Goal: Task Accomplishment & Management: Use online tool/utility

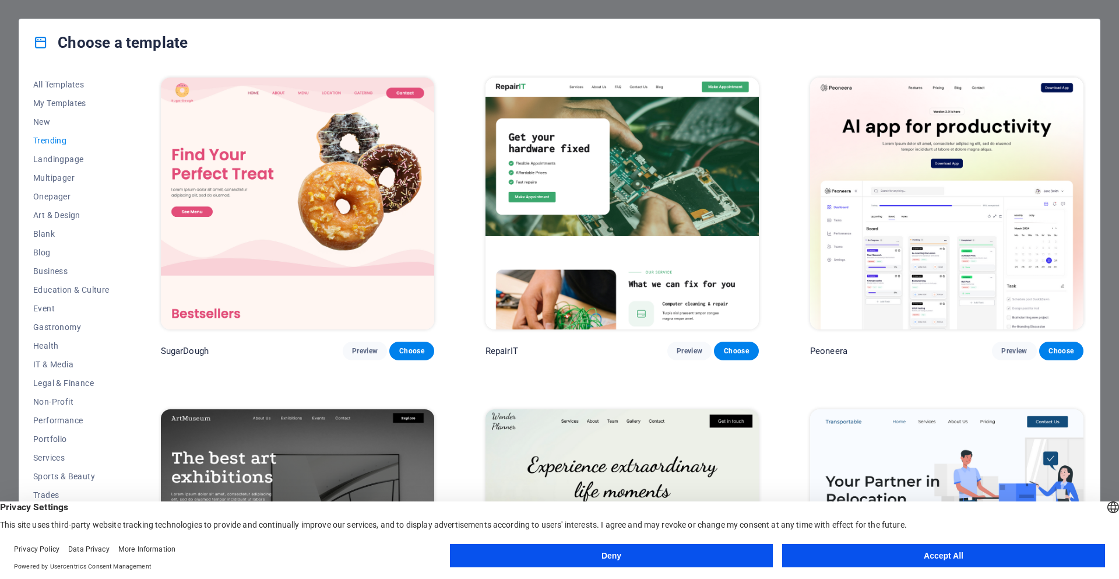
click at [1003, 559] on button "Accept All" at bounding box center [943, 555] width 323 height 23
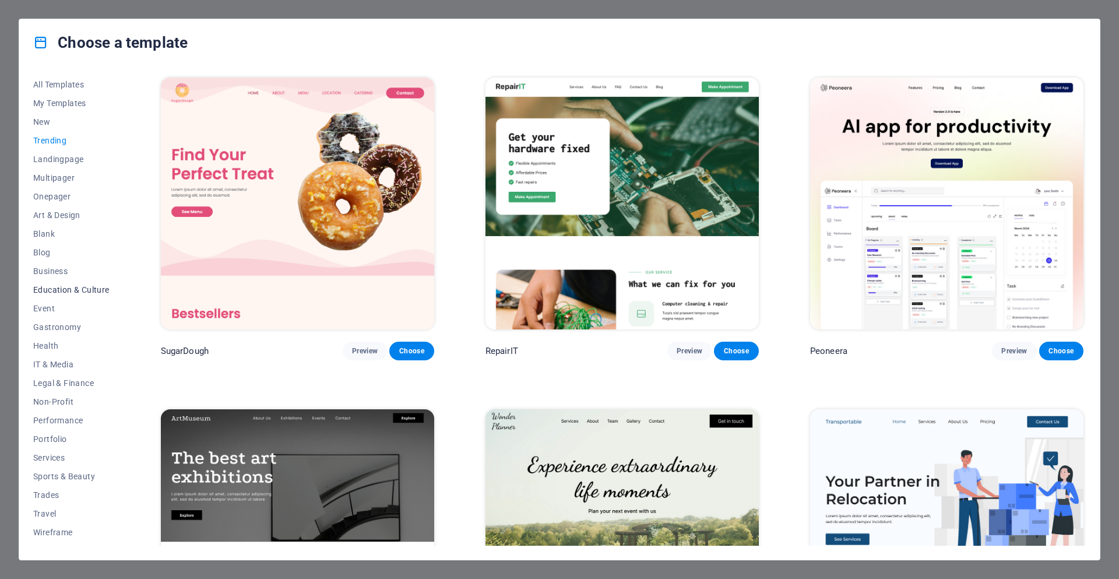
click at [39, 289] on span "Education & Culture" at bounding box center [71, 289] width 76 height 9
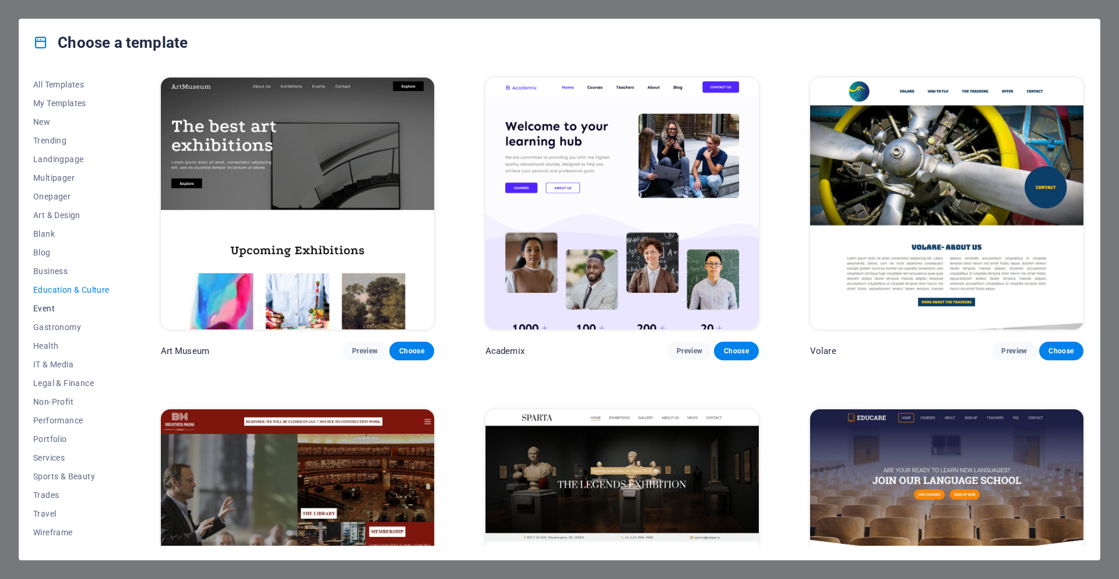
click at [44, 309] on span "Event" at bounding box center [71, 308] width 76 height 9
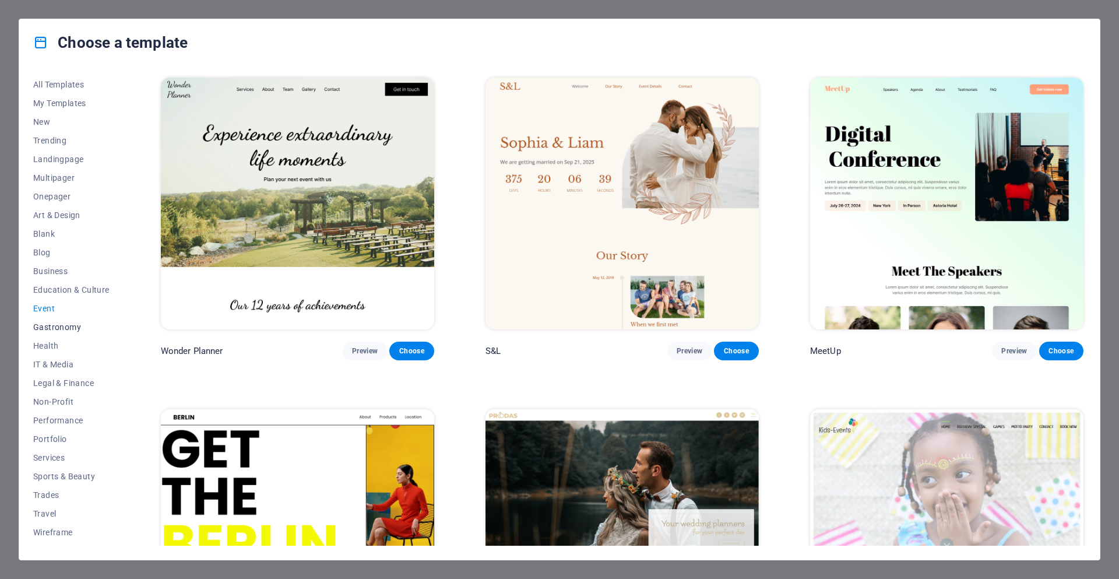
click at [44, 336] on button "Gastronomy" at bounding box center [71, 327] width 76 height 19
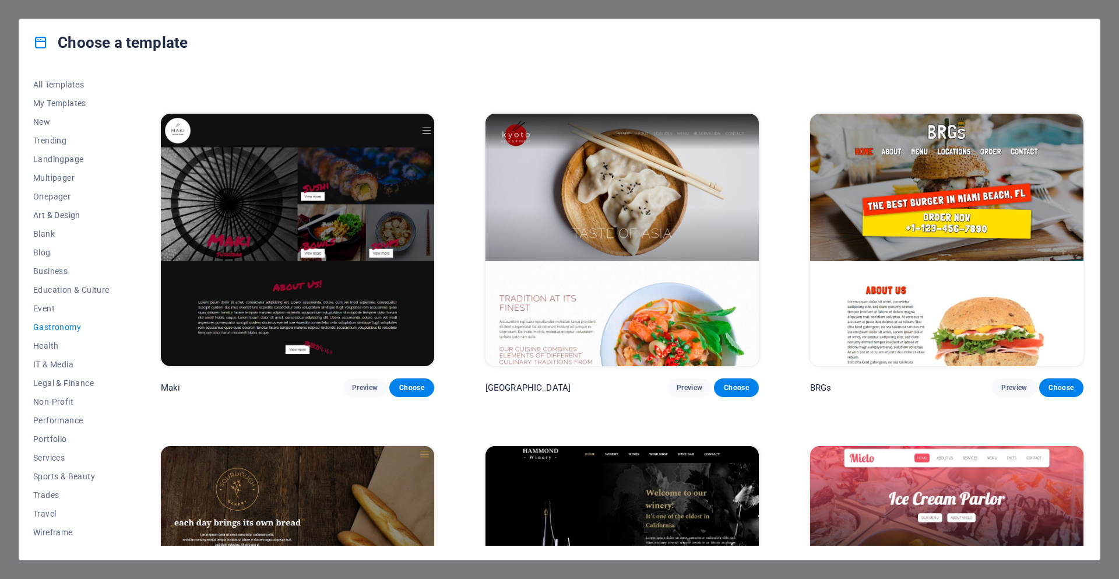
scroll to position [641, 0]
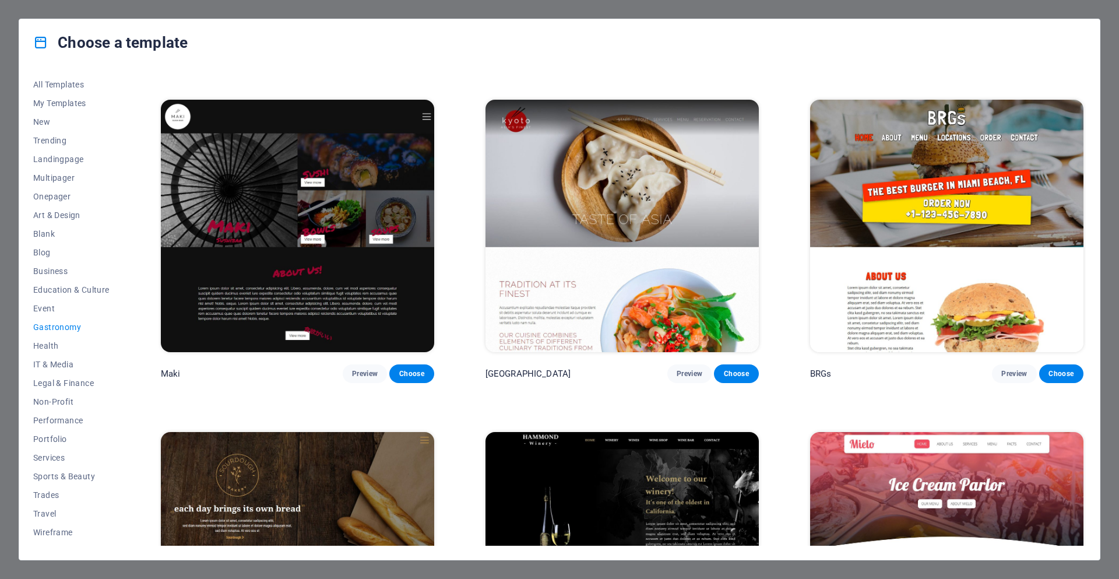
click at [31, 233] on div "All Templates My Templates New Trending Landingpage Multipager Onepager Art & D…" at bounding box center [559, 313] width 1080 height 494
click at [42, 229] on span "Blank" at bounding box center [71, 233] width 76 height 9
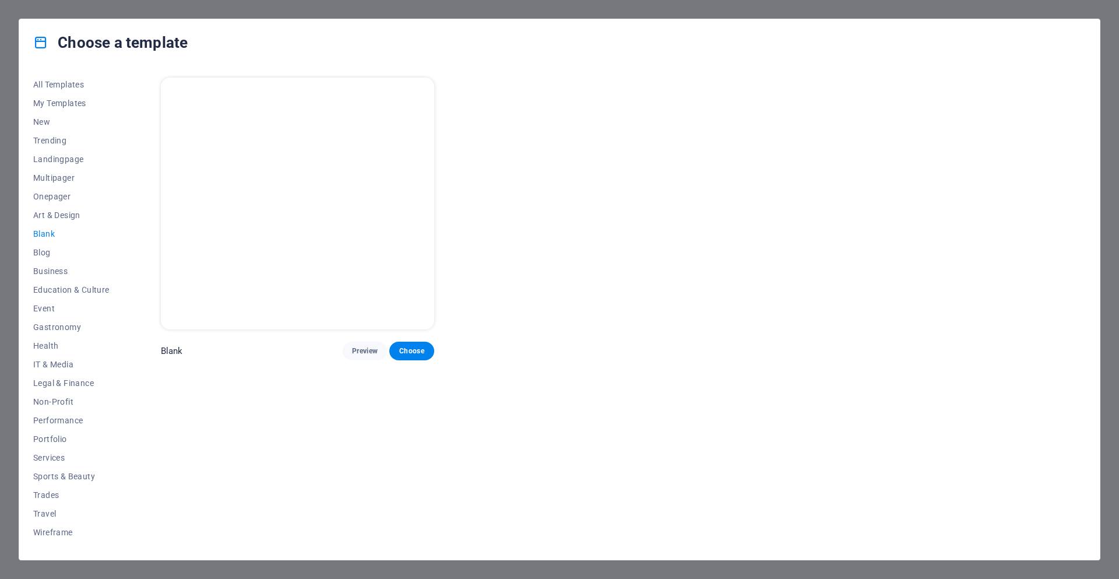
scroll to position [0, 0]
click at [57, 172] on button "Multipager" at bounding box center [71, 177] width 76 height 19
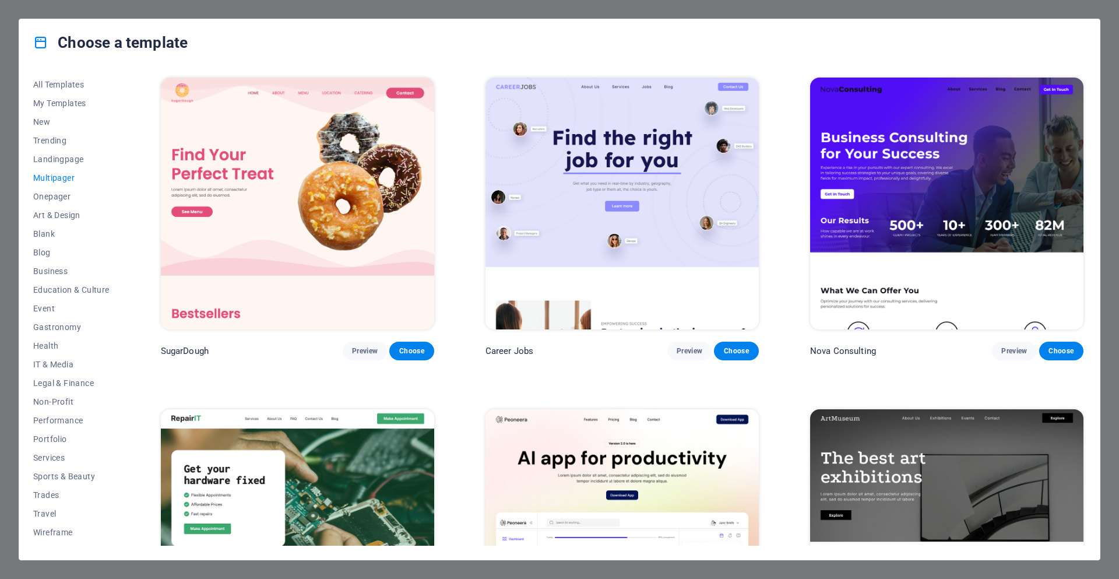
click at [927, 183] on img at bounding box center [946, 203] width 273 height 252
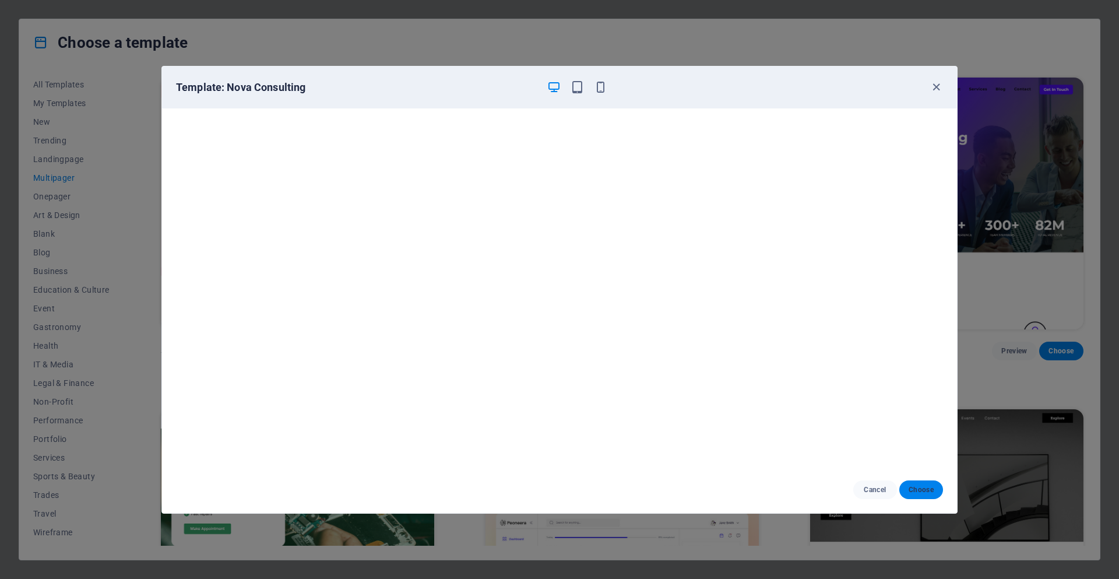
click at [915, 495] on button "Choose" at bounding box center [921, 489] width 44 height 19
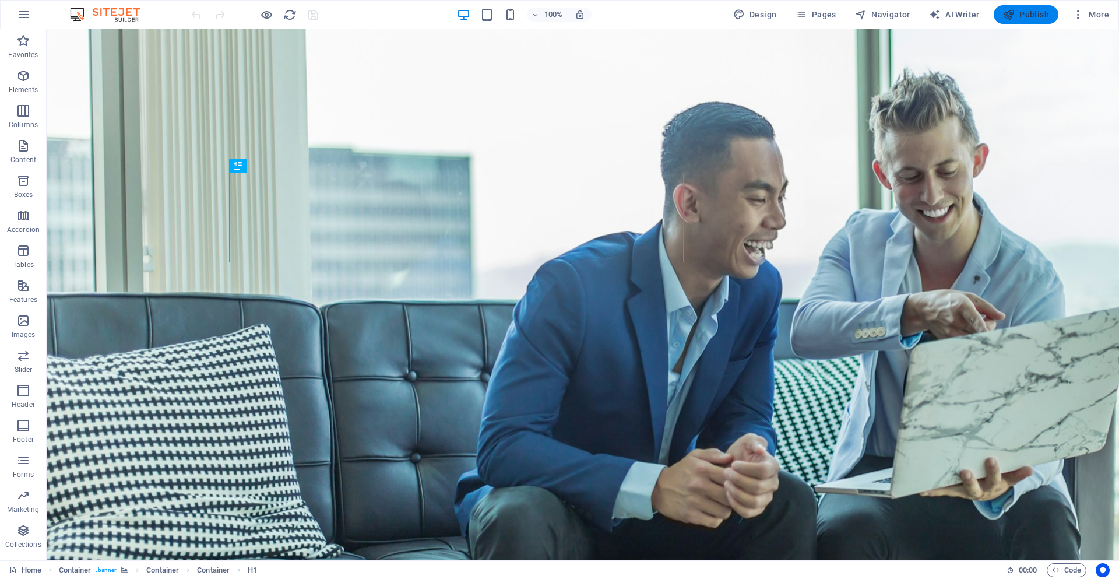
click at [1029, 13] on span "Publish" at bounding box center [1026, 15] width 46 height 12
drag, startPoint x: 234, startPoint y: 191, endPoint x: 326, endPoint y: 202, distance: 92.8
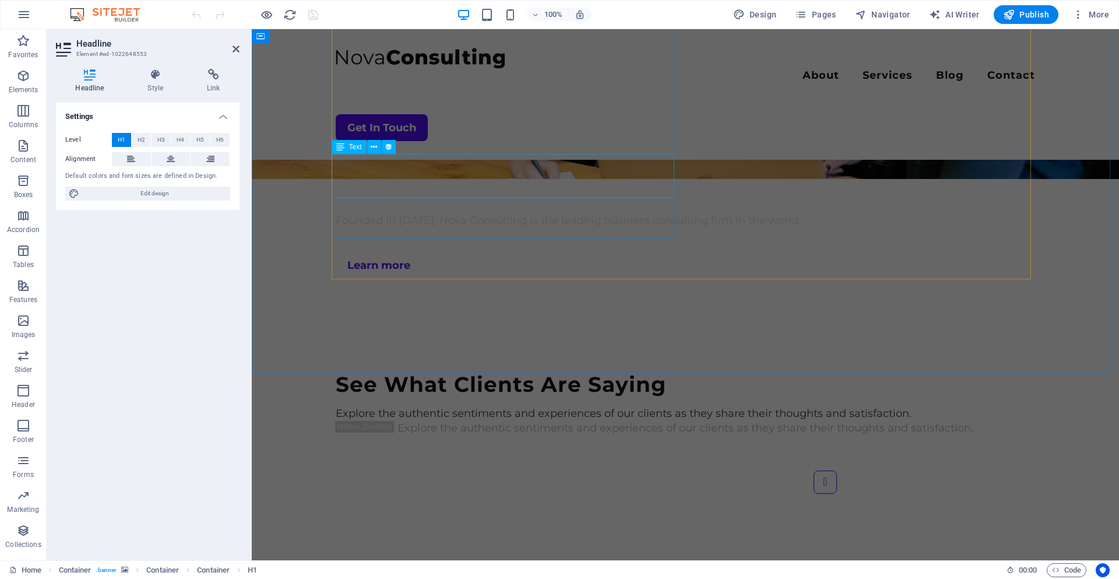
scroll to position [2655, 0]
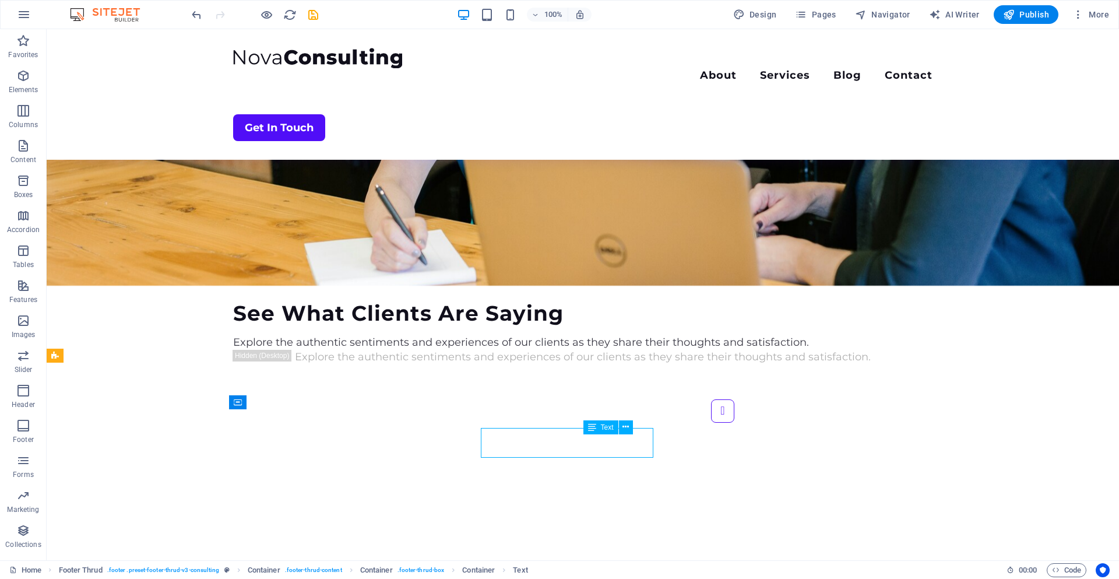
scroll to position [2661, 0]
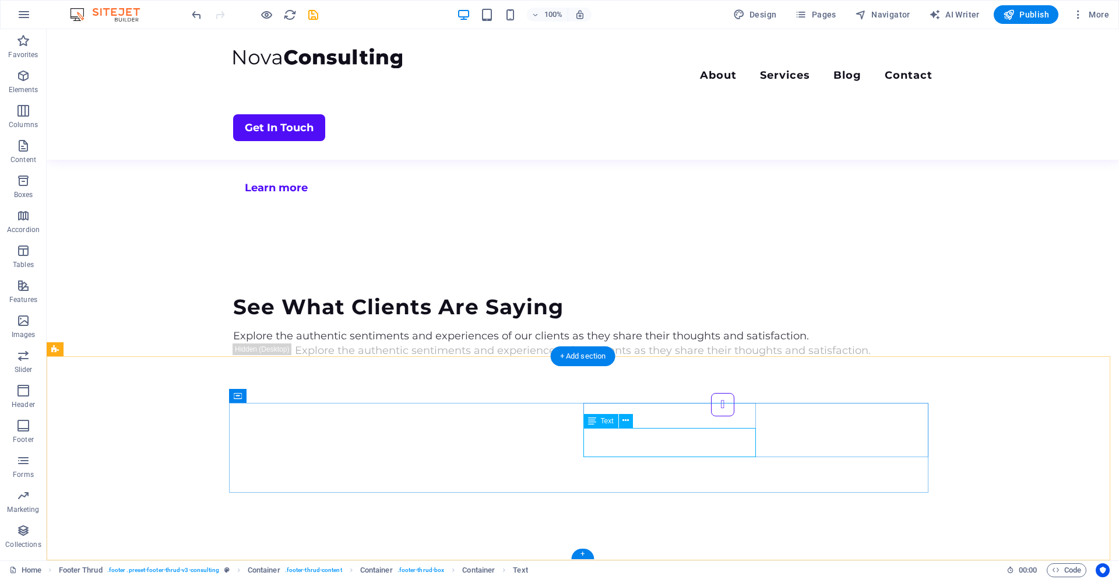
click at [597, 421] on div "Text" at bounding box center [600, 421] width 35 height 14
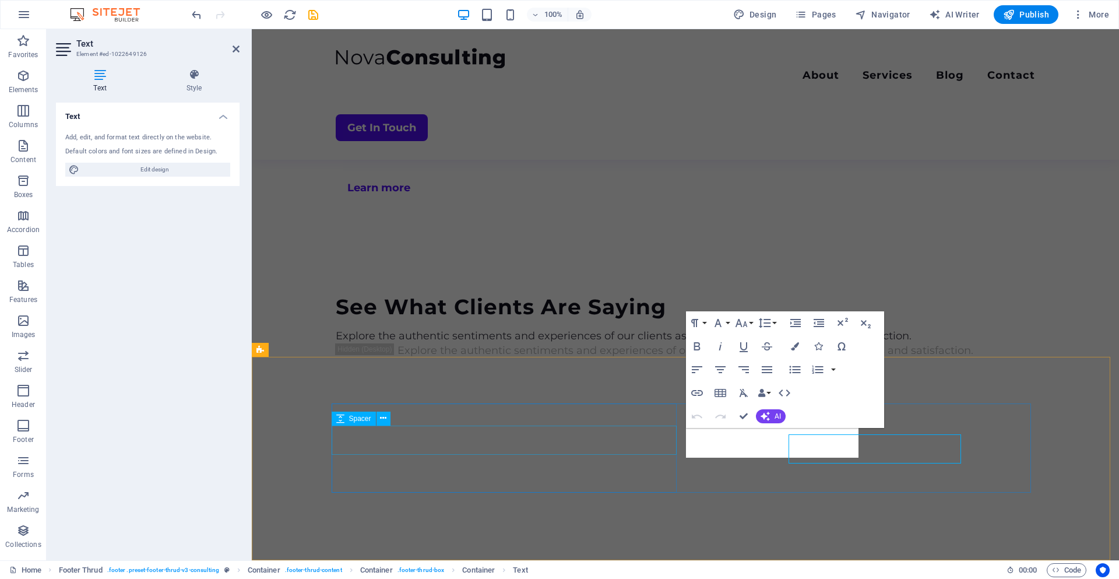
scroll to position [2655, 0]
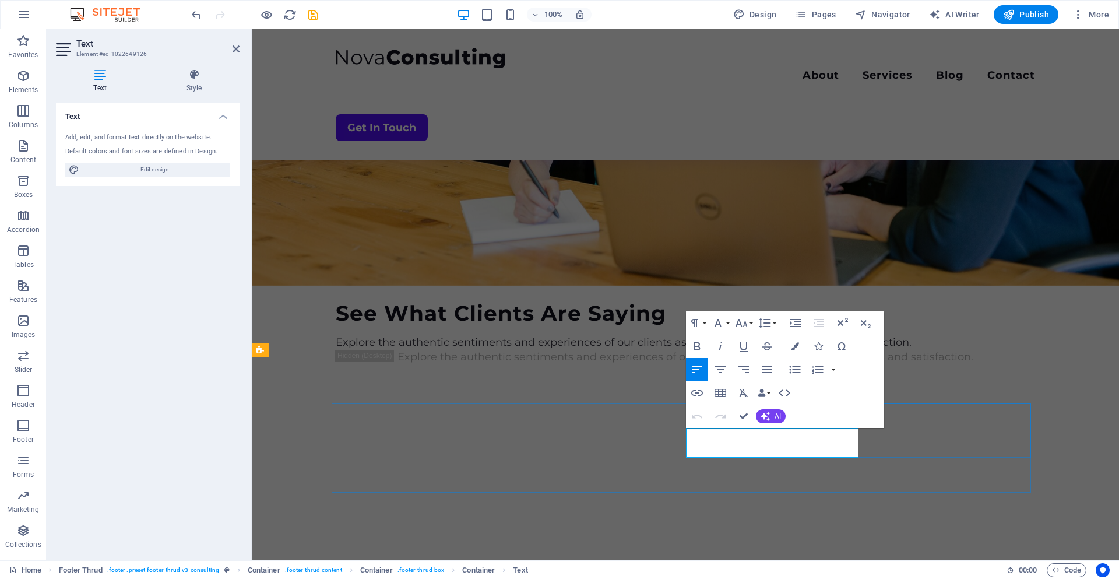
drag, startPoint x: 688, startPoint y: 434, endPoint x: 750, endPoint y: 451, distance: 64.0
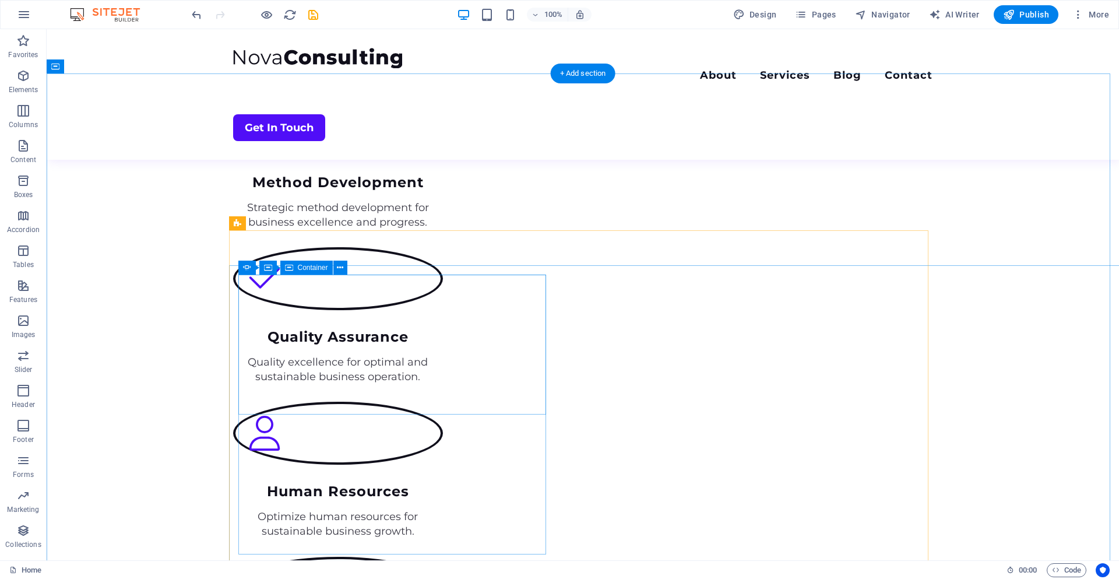
scroll to position [1088, 0]
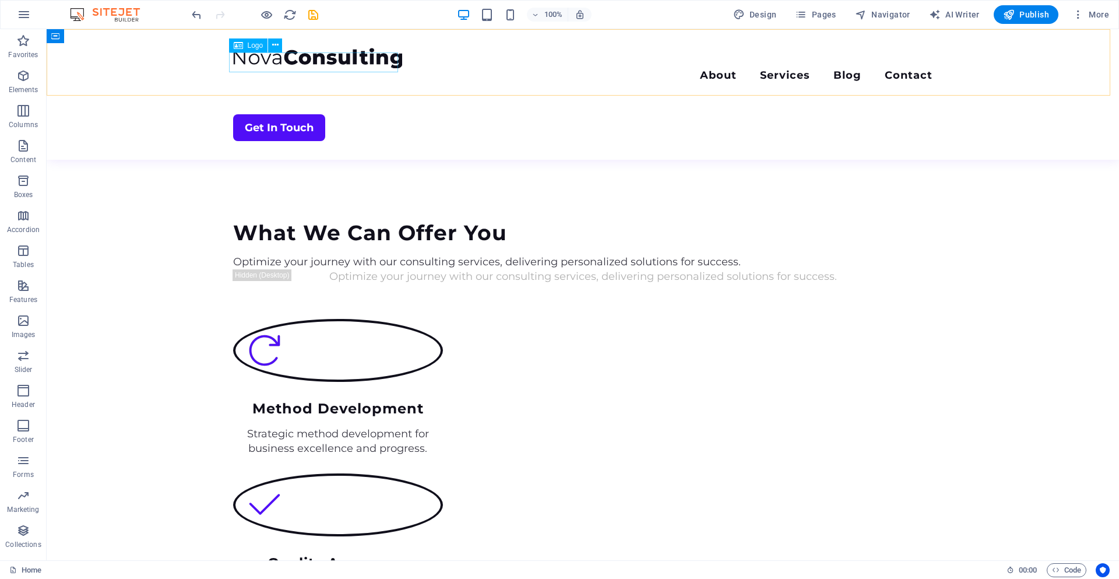
click at [292, 65] on div at bounding box center [582, 58] width 699 height 20
click at [249, 66] on div at bounding box center [582, 58] width 699 height 20
select select "px"
